Goal: Task Accomplishment & Management: Use online tool/utility

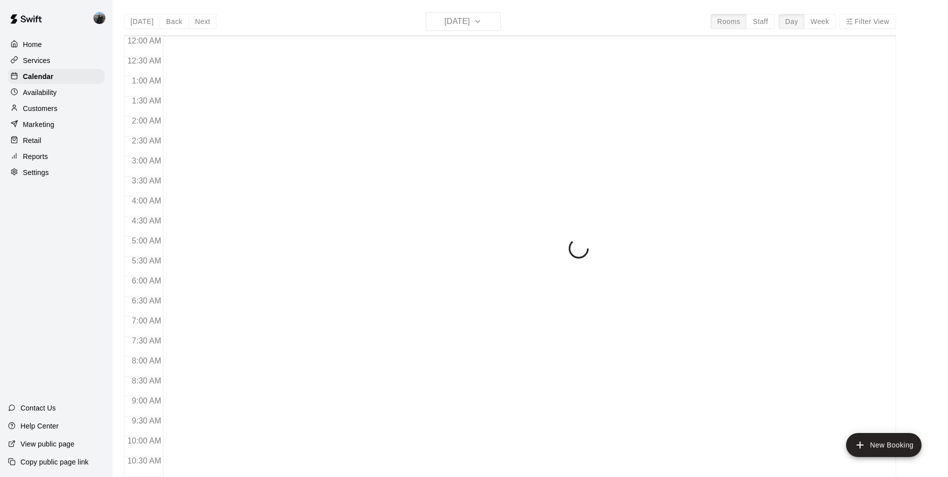
scroll to position [508, 0]
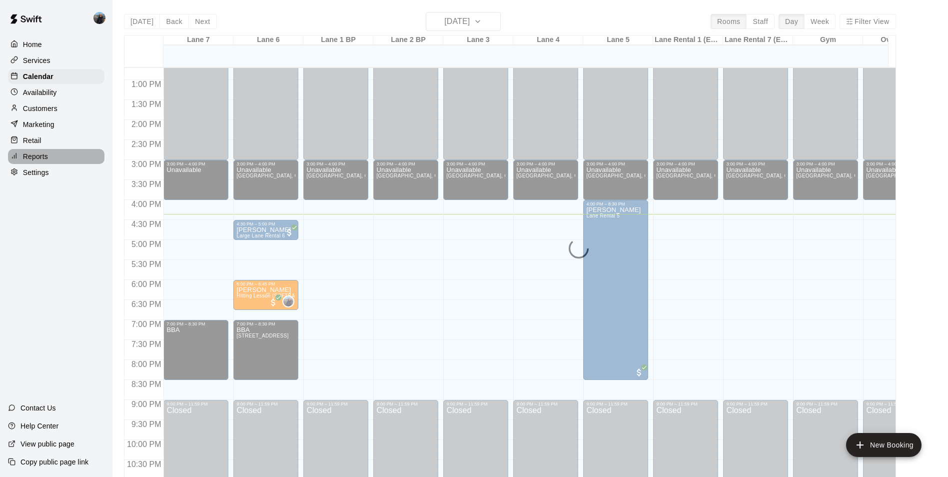
click at [34, 161] on p "Reports" at bounding box center [35, 156] width 25 height 10
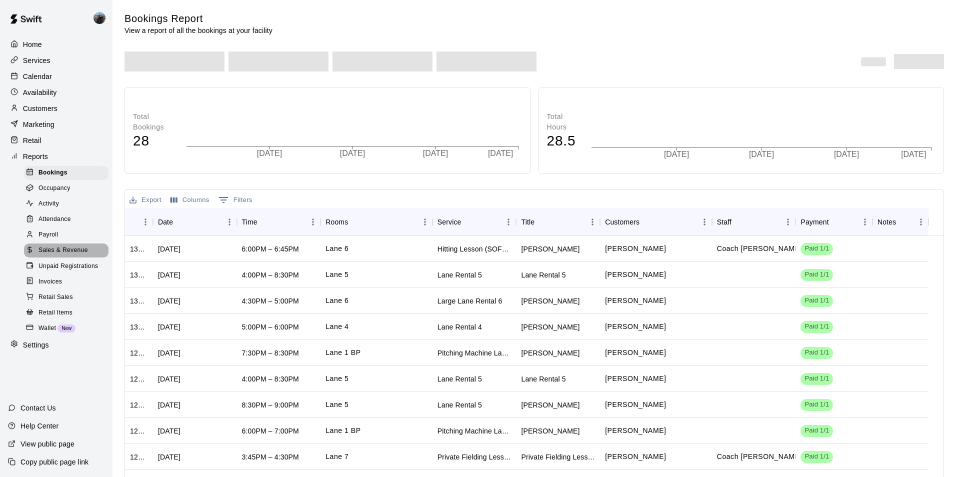
click at [53, 255] on span "Sales & Revenue" at bounding box center [62, 250] width 49 height 10
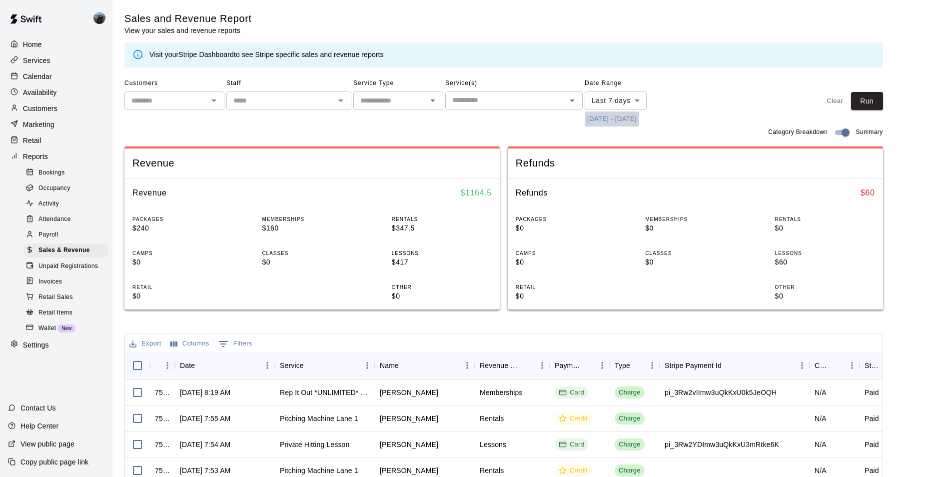
click at [593, 121] on button "[DATE] - [DATE]" at bounding box center [612, 118] width 54 height 15
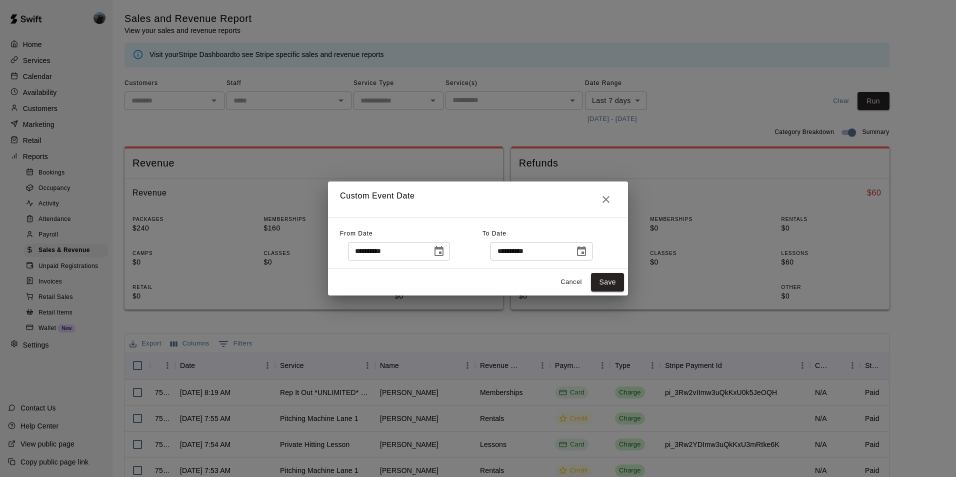
click at [443, 248] on icon "Choose date, selected date is Aug 7, 2025" at bounding box center [438, 251] width 9 height 10
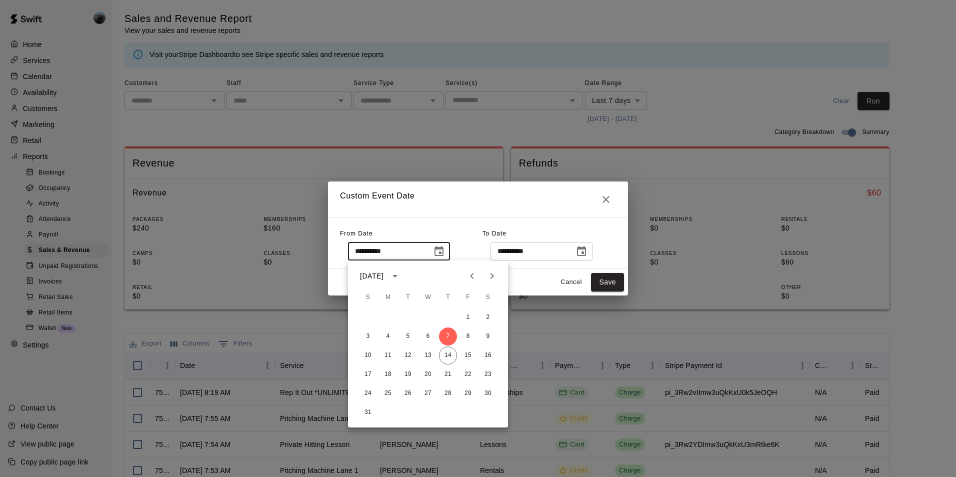
click at [466, 277] on icon "Previous month" at bounding box center [472, 276] width 12 height 12
click at [467, 277] on icon "Previous month" at bounding box center [472, 276] width 12 height 12
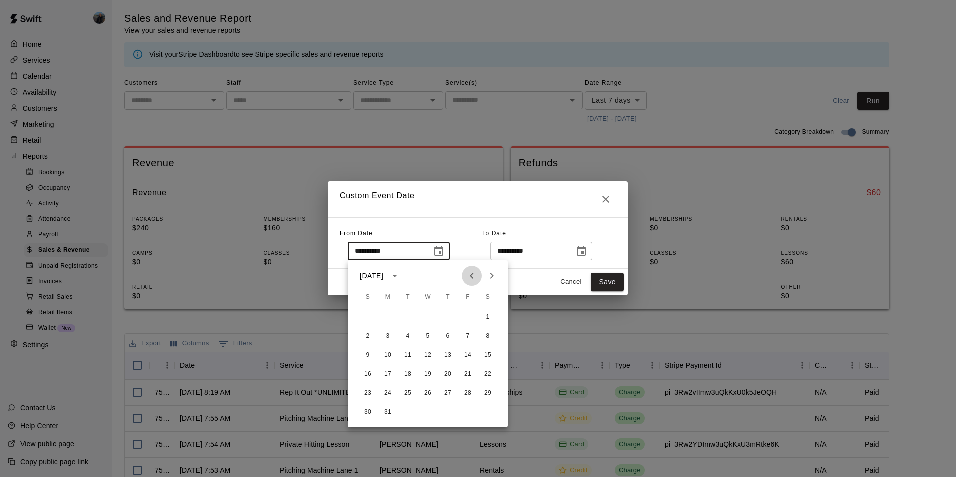
click at [467, 277] on icon "Previous month" at bounding box center [472, 276] width 12 height 12
click at [429, 321] on button "1" at bounding box center [428, 317] width 18 height 18
type input "**********"
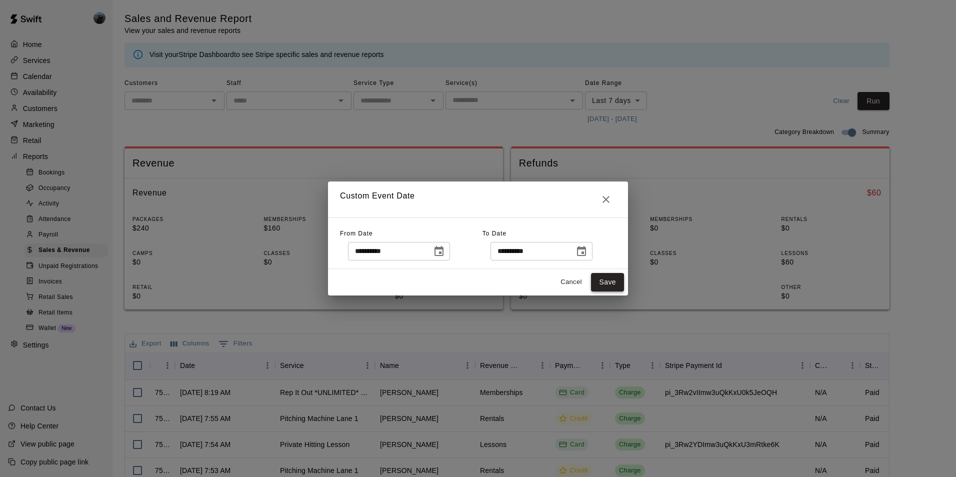
click at [603, 282] on button "Save" at bounding box center [607, 282] width 33 height 18
type input "******"
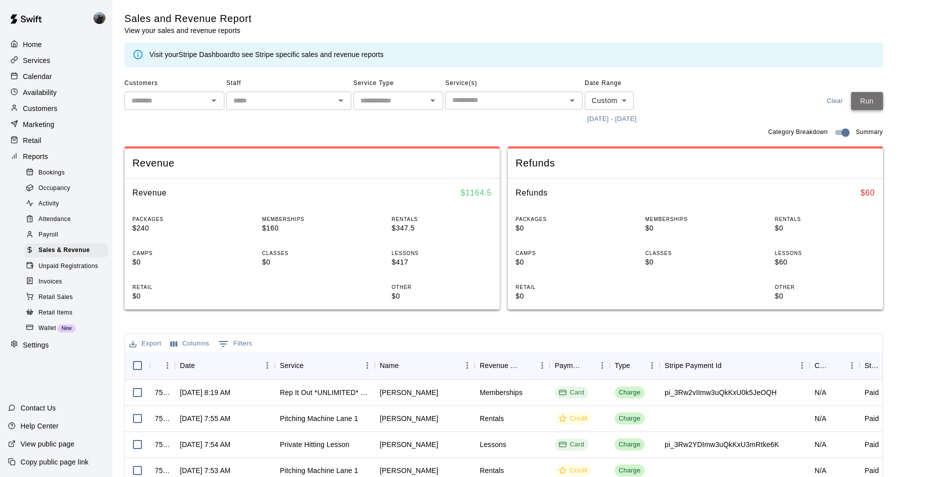
click at [883, 105] on button "Run" at bounding box center [867, 101] width 32 height 18
click at [51, 74] on p "Calendar" at bounding box center [37, 76] width 29 height 10
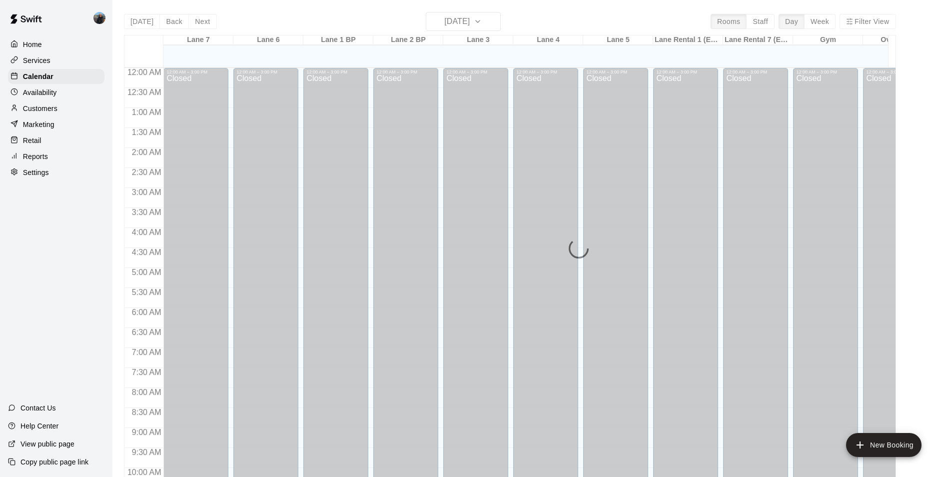
scroll to position [508, 0]
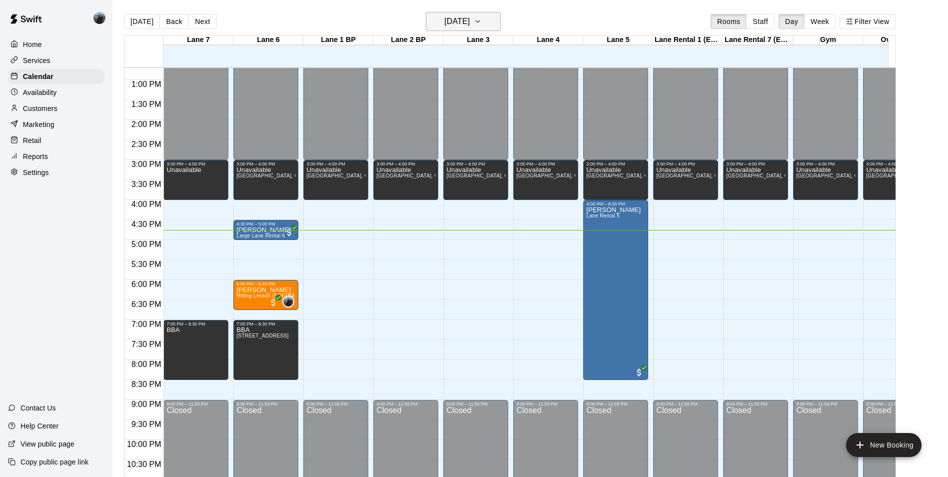
click at [462, 14] on h6 "[DATE]" at bounding box center [456, 21] width 25 height 14
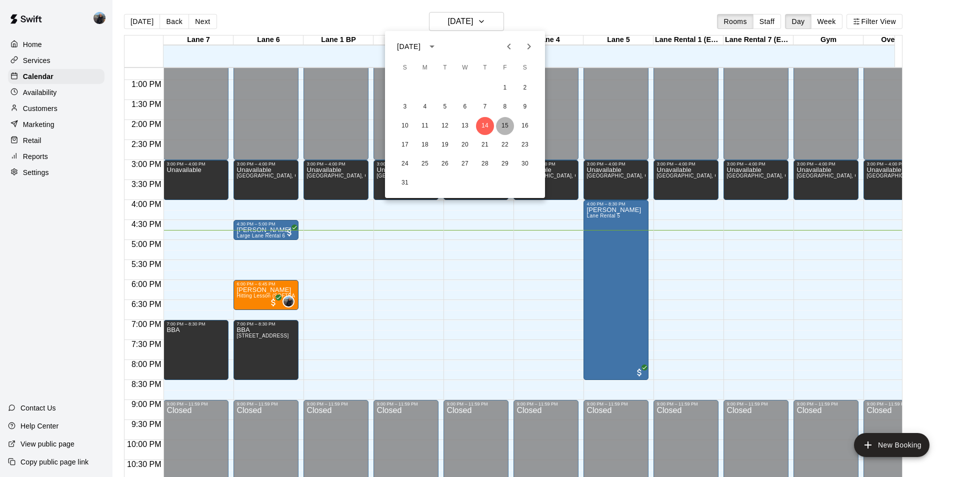
click at [507, 119] on button "15" at bounding box center [505, 126] width 18 height 18
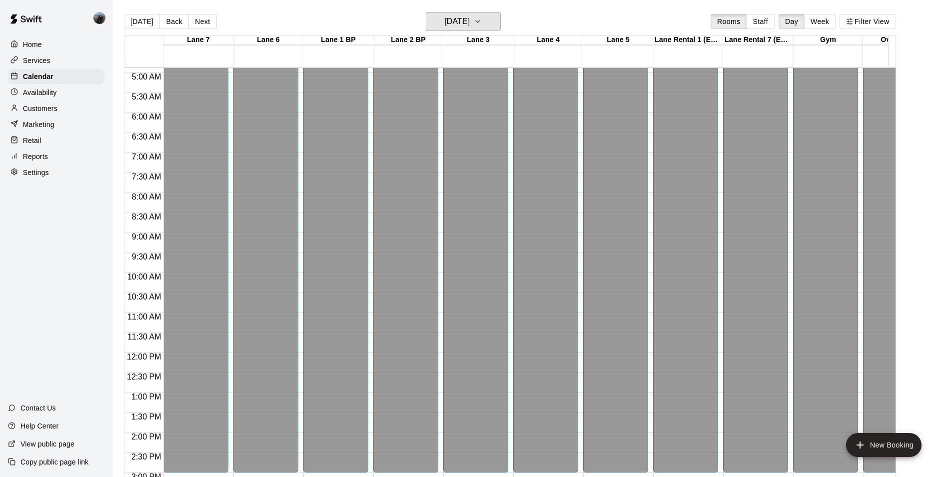
scroll to position [358, 0]
